Goal: Check status: Check status

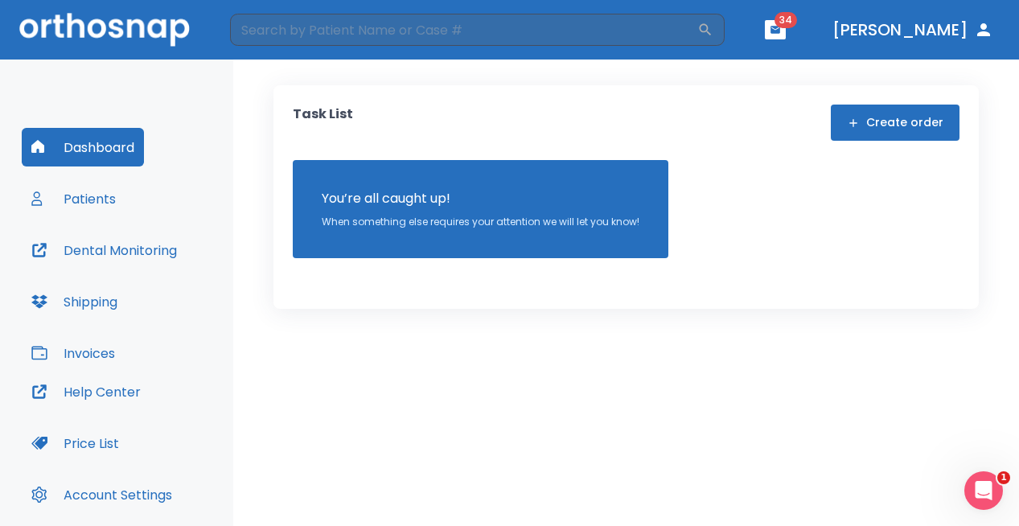
click at [87, 197] on button "Patients" at bounding box center [74, 198] width 104 height 39
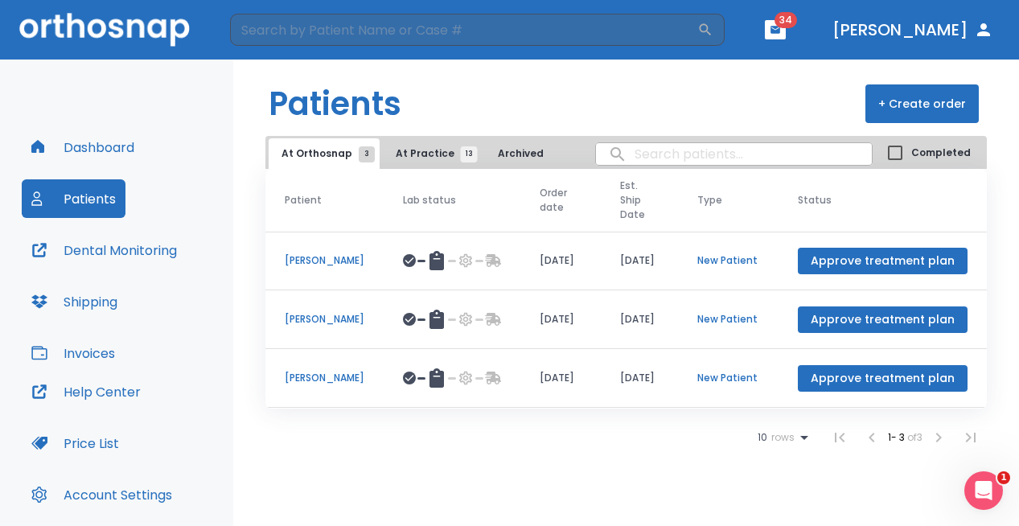
click at [411, 154] on span "At Practice 13" at bounding box center [432, 153] width 73 height 14
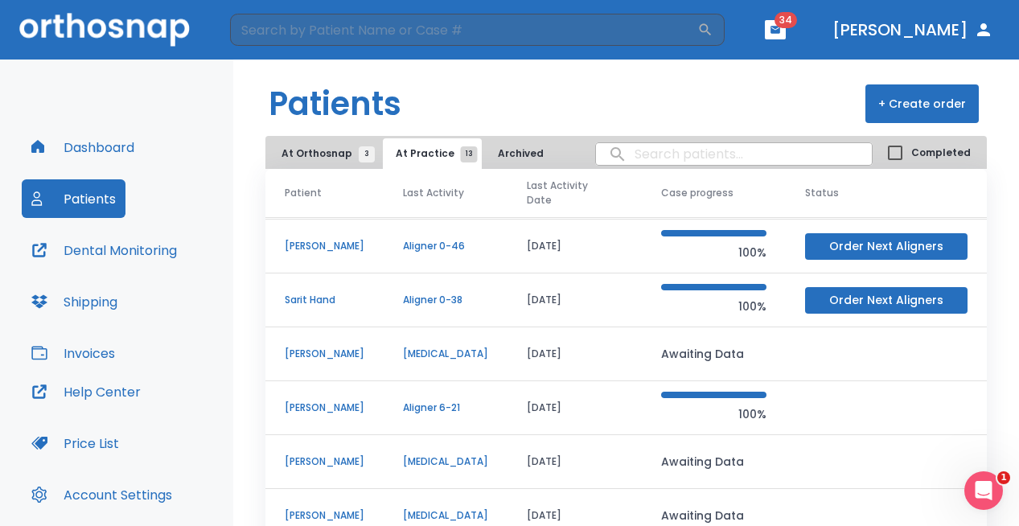
scroll to position [76, 0]
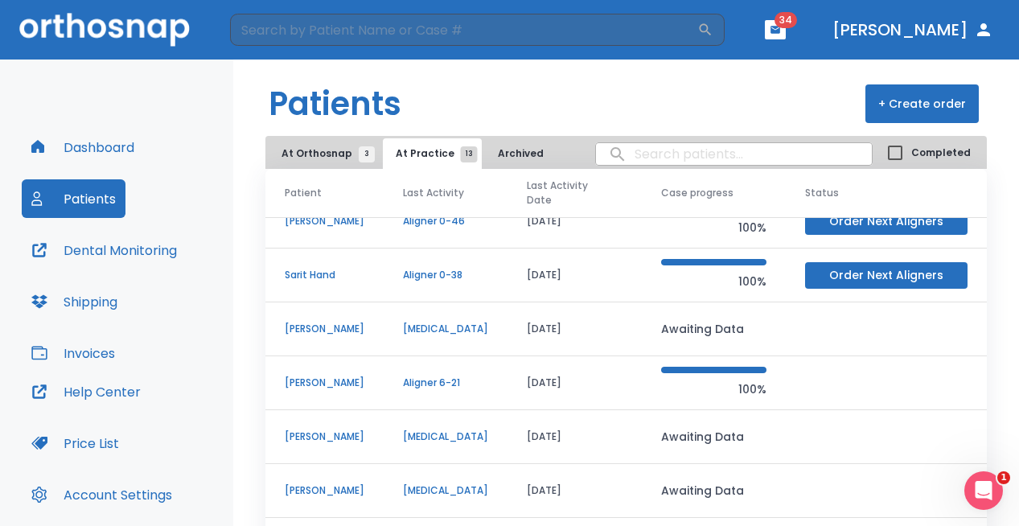
click at [310, 275] on p "Sarit Hand" at bounding box center [325, 275] width 80 height 14
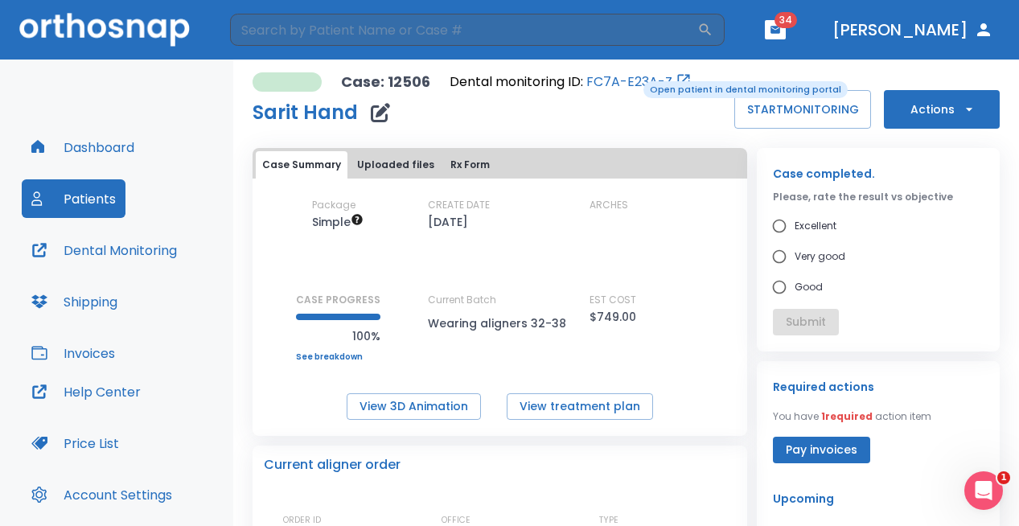
click at [632, 80] on link "FC7A-E23A-Z" at bounding box center [629, 81] width 86 height 19
